Goal: Task Accomplishment & Management: Manage account settings

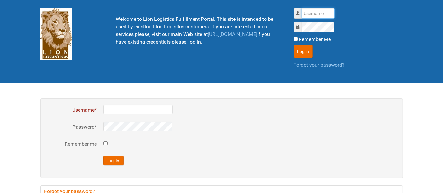
click at [317, 12] on input "Username" at bounding box center [318, 13] width 33 height 11
type input "al"
click at [294, 45] on button "Log in" at bounding box center [303, 51] width 19 height 13
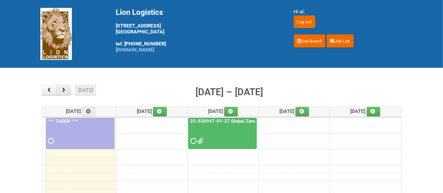
click at [65, 90] on span "button" at bounding box center [64, 90] width 6 height 5
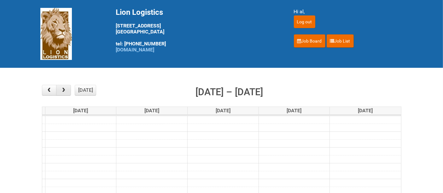
click at [65, 90] on span "button" at bounding box center [64, 90] width 6 height 5
